Goal: Task Accomplishment & Management: Manage account settings

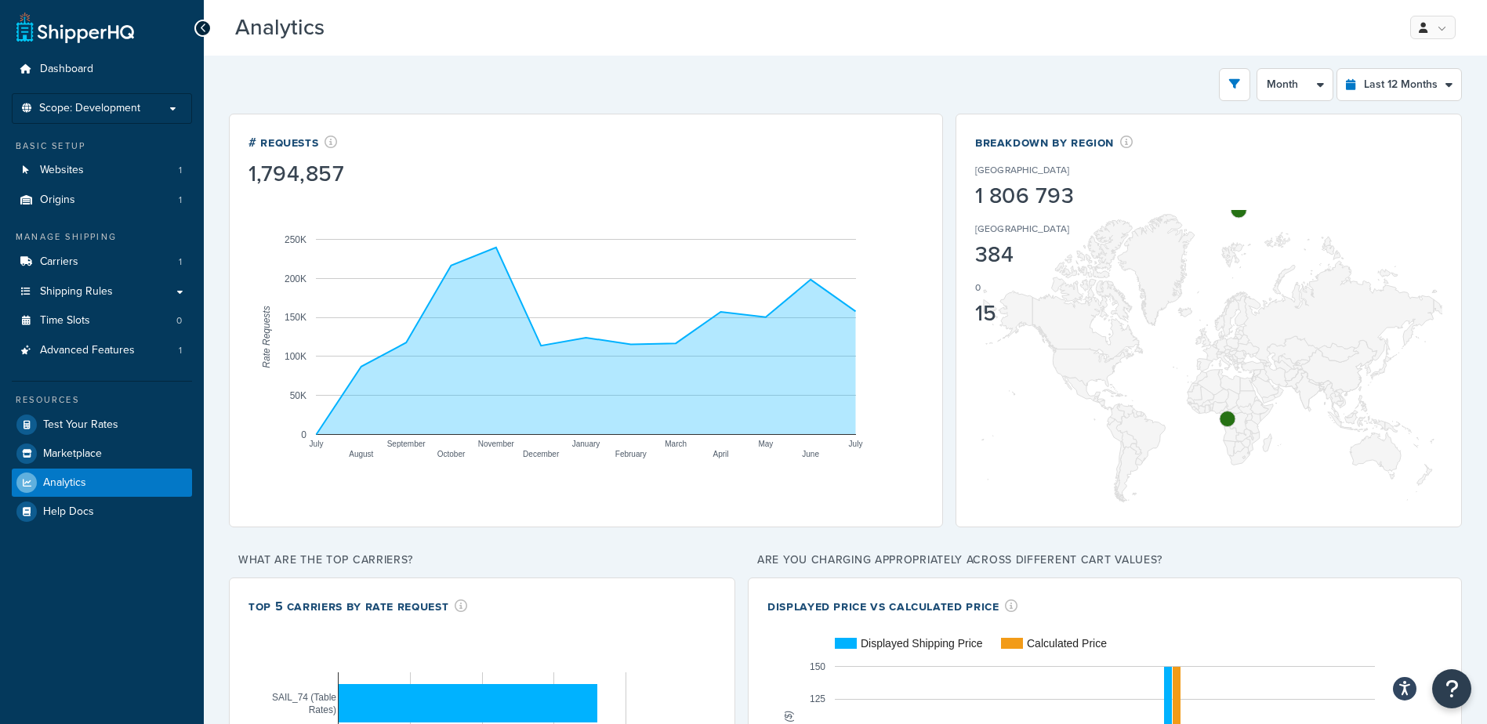
select select "last_year"
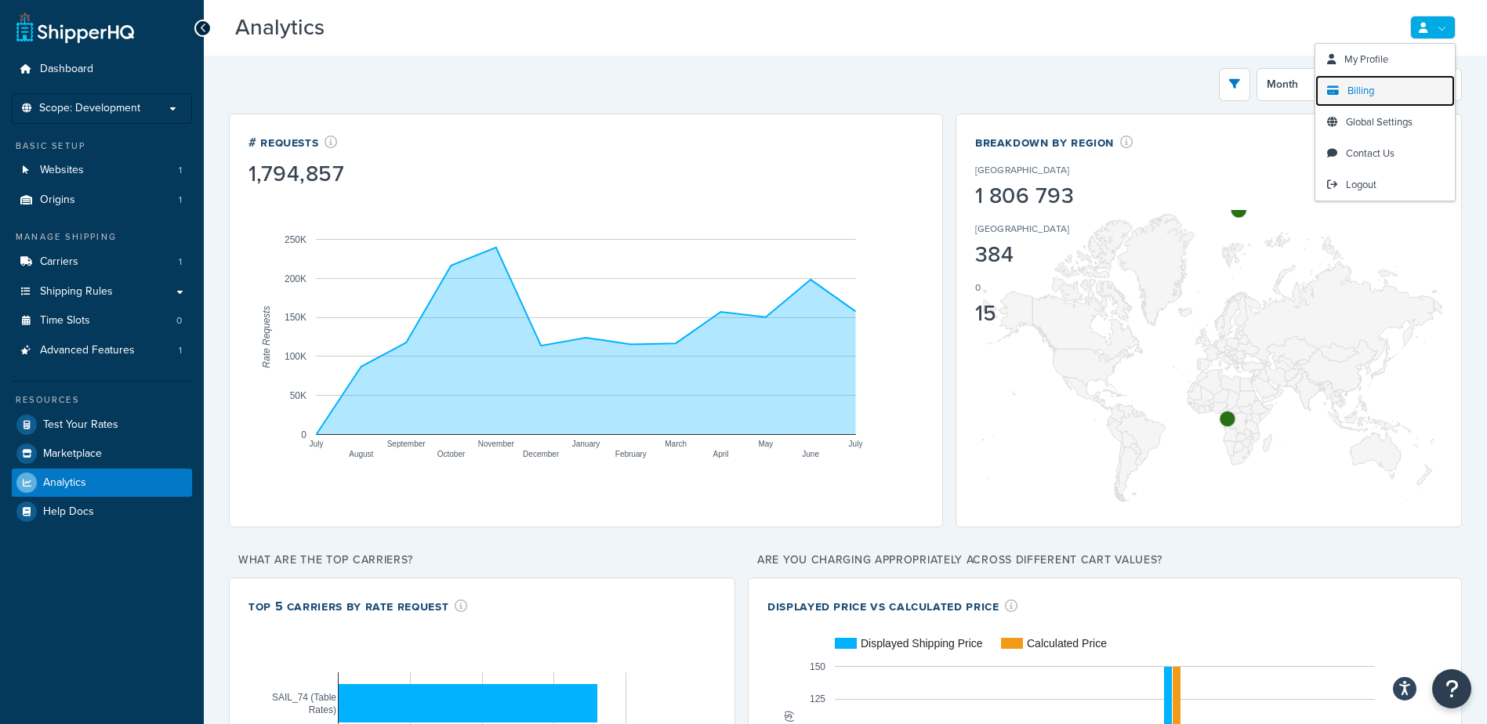
click at [1372, 89] on span "Billing" at bounding box center [1361, 90] width 27 height 15
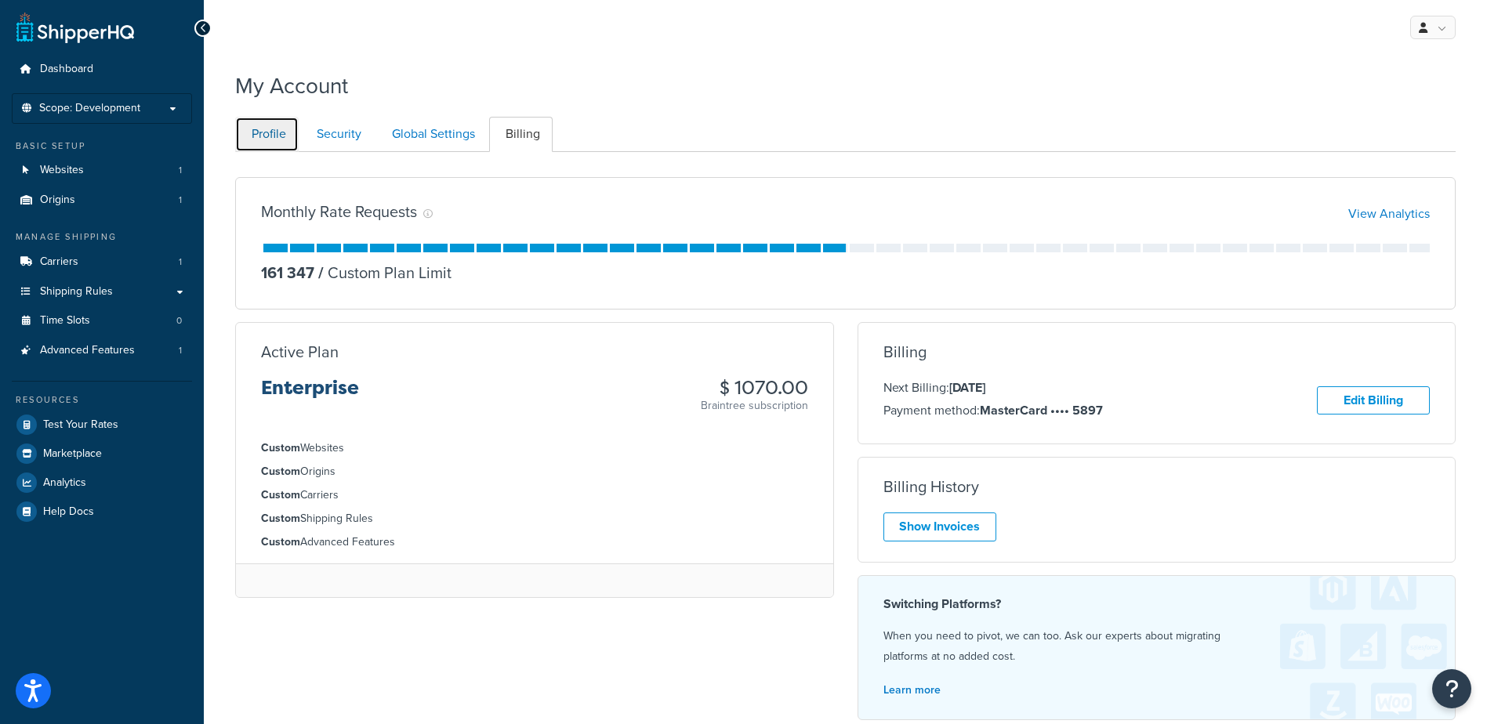
click at [265, 140] on link "Profile" at bounding box center [267, 134] width 64 height 35
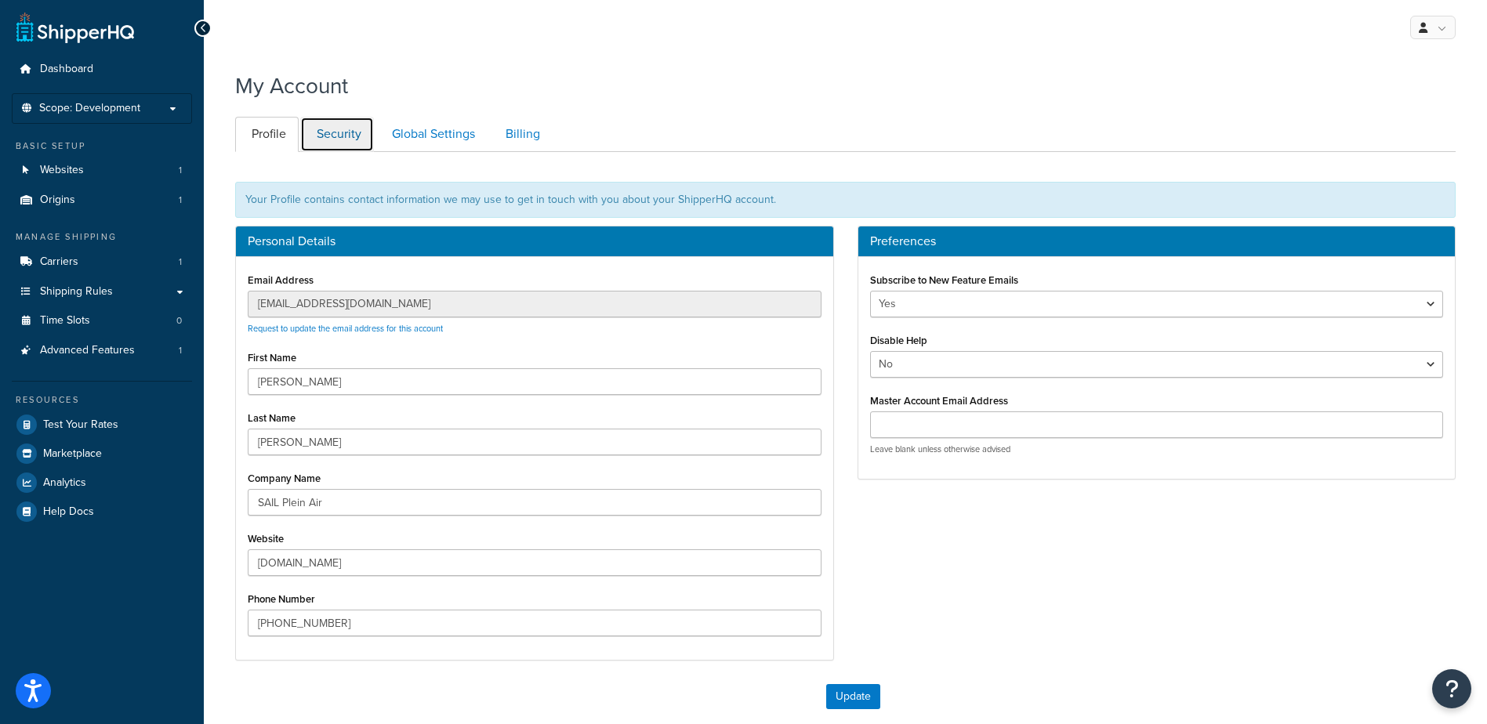
click at [347, 140] on link "Security" at bounding box center [337, 134] width 74 height 35
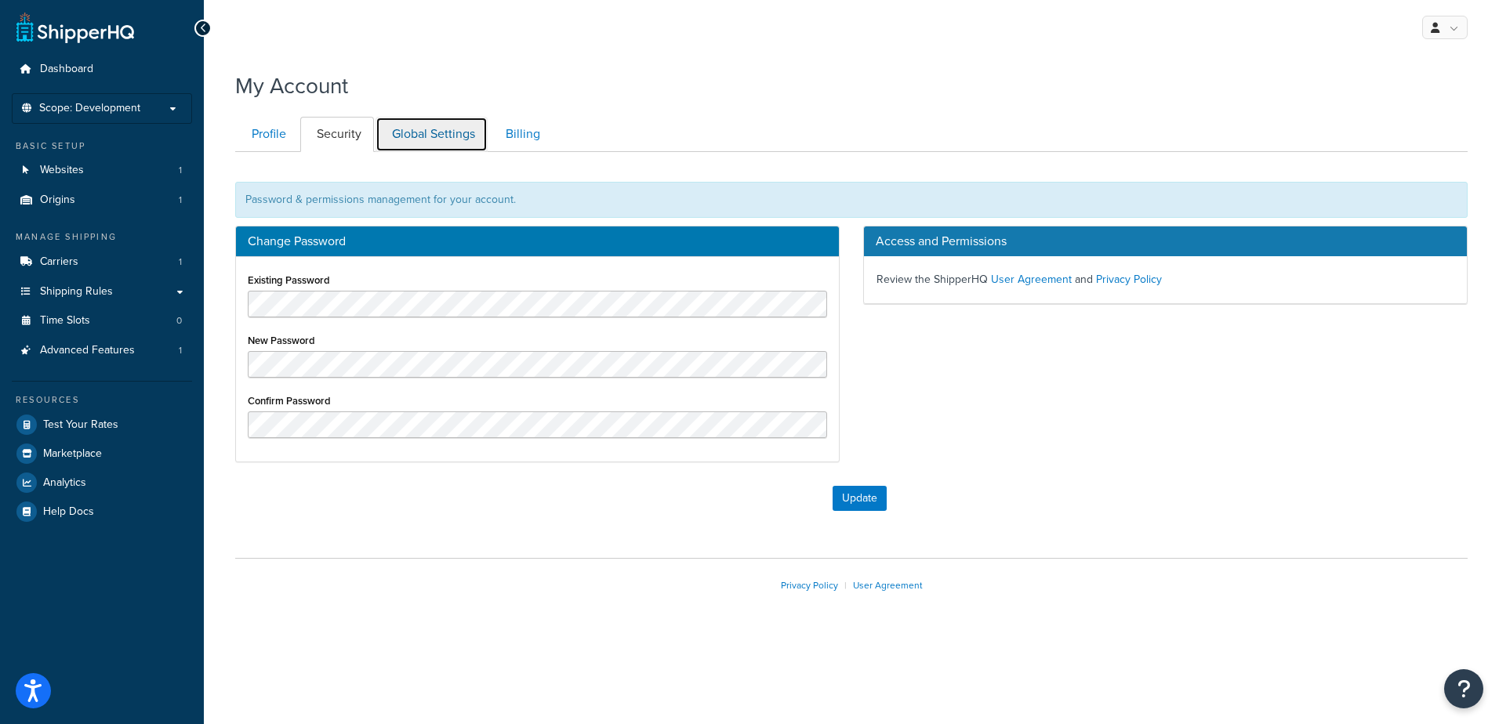
click at [412, 137] on link "Global Settings" at bounding box center [432, 134] width 112 height 35
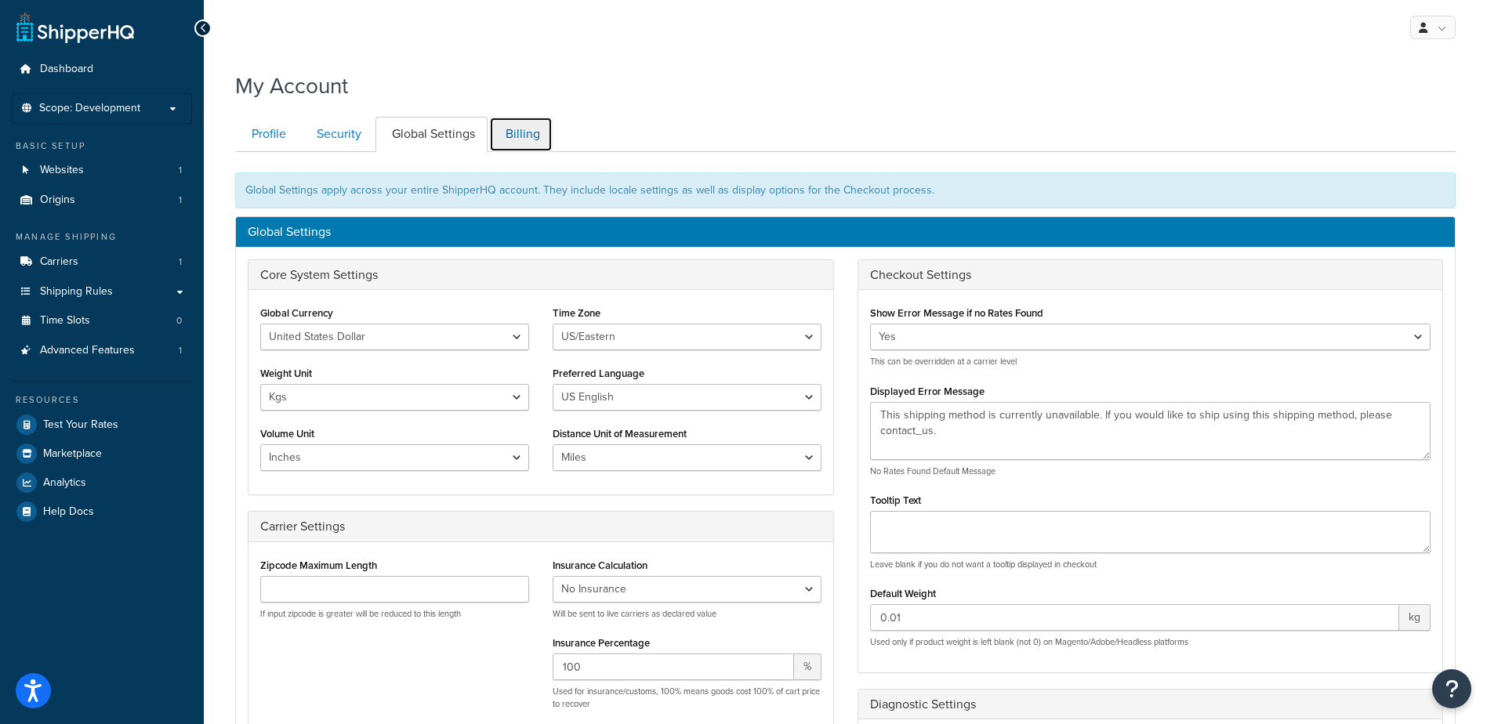
click at [503, 137] on link "Billing" at bounding box center [521, 134] width 64 height 35
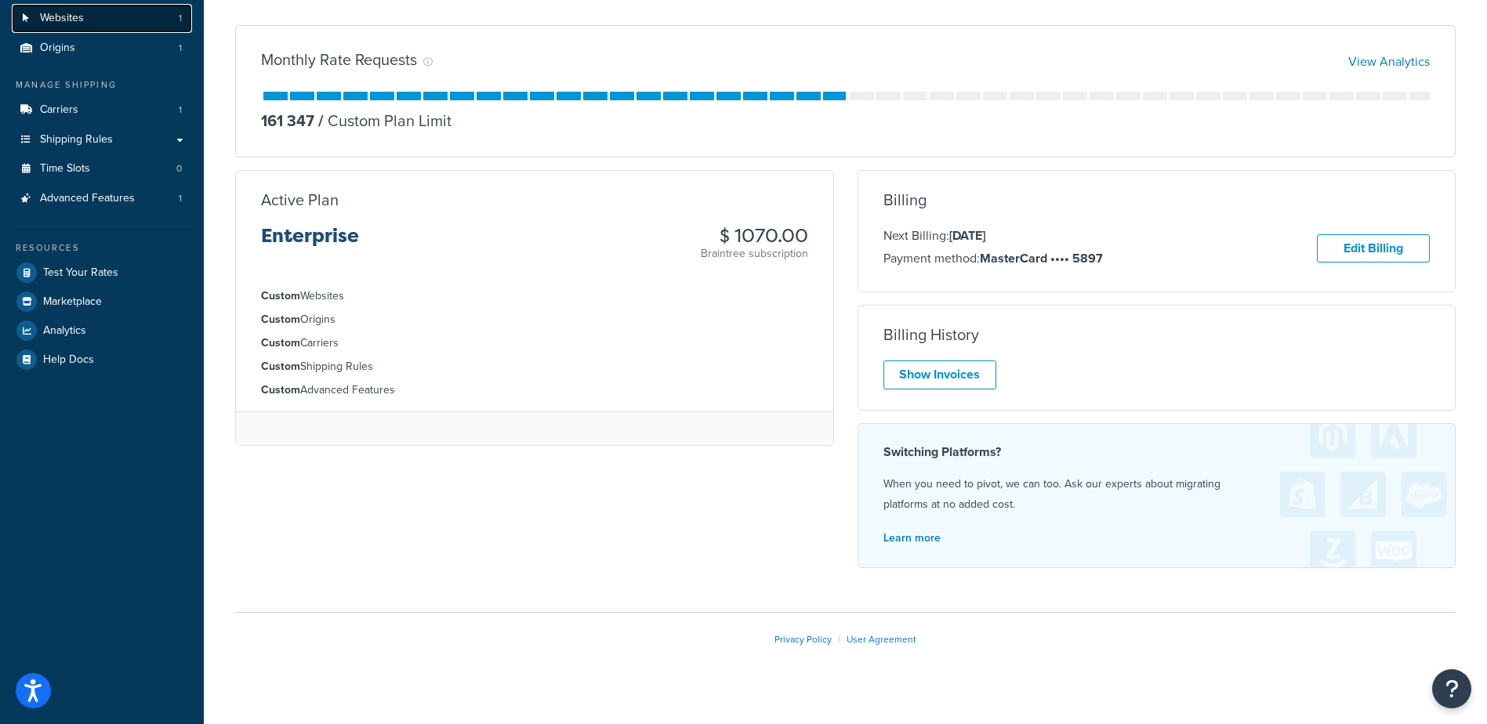
click at [72, 21] on span "Websites" at bounding box center [62, 18] width 44 height 13
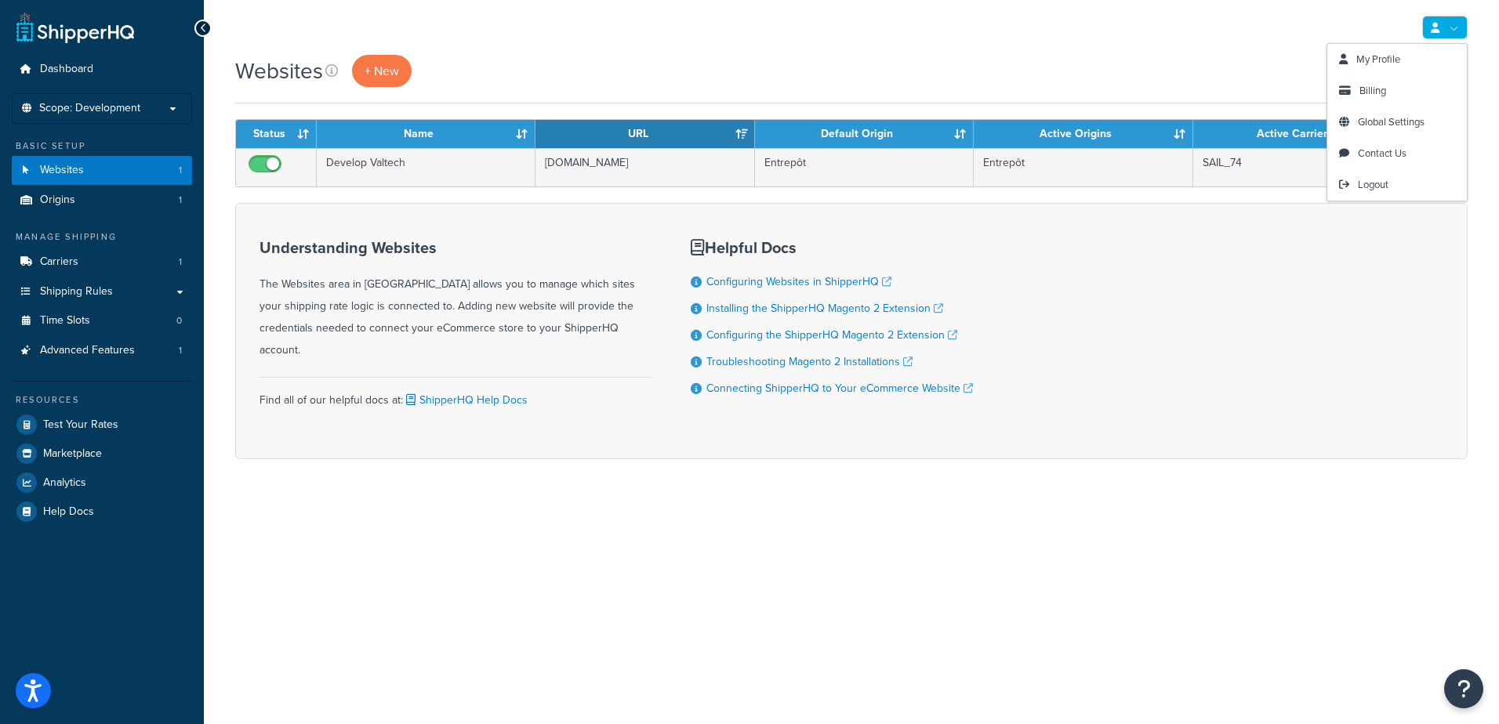
click at [1455, 27] on link at bounding box center [1444, 28] width 45 height 24
click at [1394, 120] on span "Global Settings" at bounding box center [1391, 121] width 67 height 15
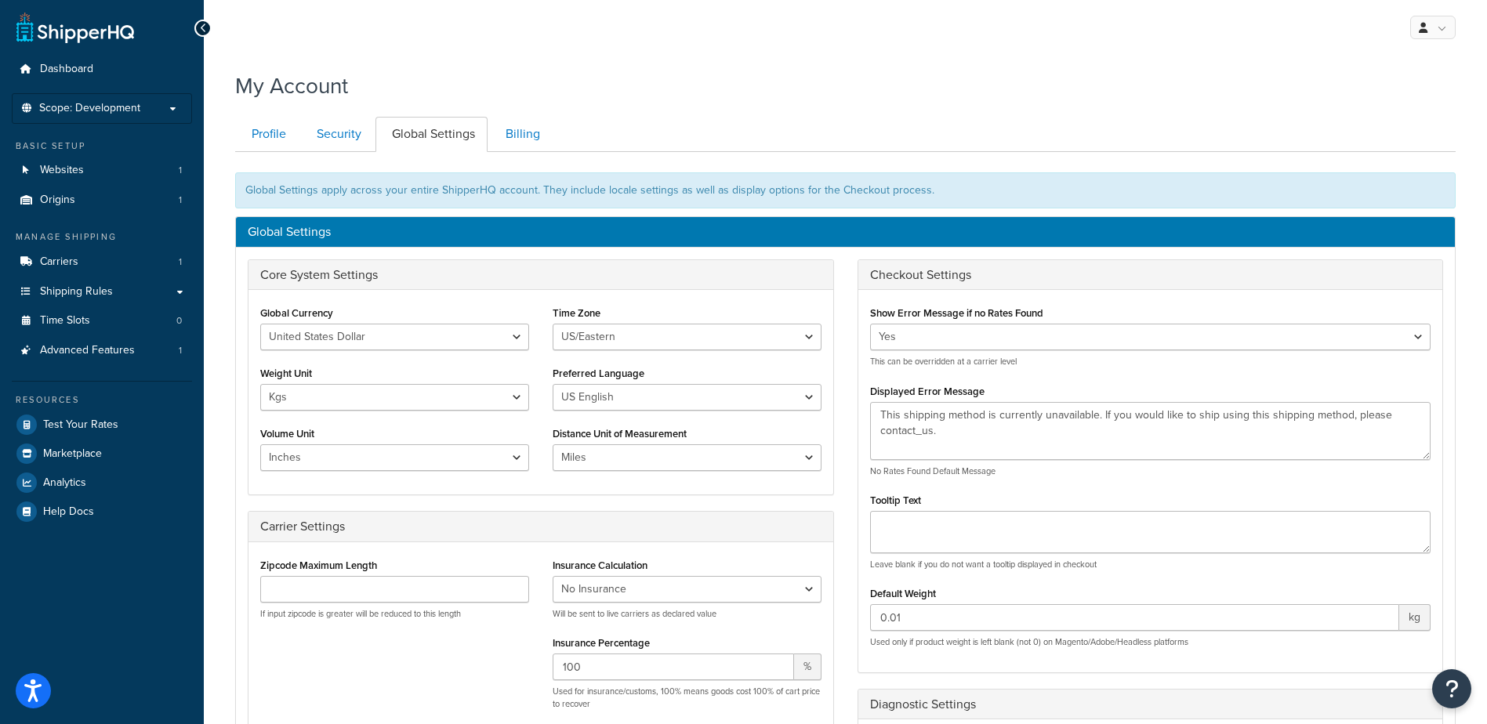
click at [1009, 59] on div "My Profile Billing Global Settings Contact Us Logout My Account Contact Us Send…" at bounding box center [845, 610] width 1283 height 1220
